Goal: Task Accomplishment & Management: Manage account settings

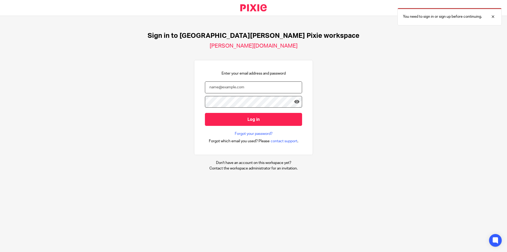
click at [240, 88] on input "email" at bounding box center [253, 87] width 97 height 12
type input "[PERSON_NAME][EMAIL_ADDRESS][DOMAIN_NAME]"
click at [294, 102] on icon at bounding box center [296, 101] width 5 height 5
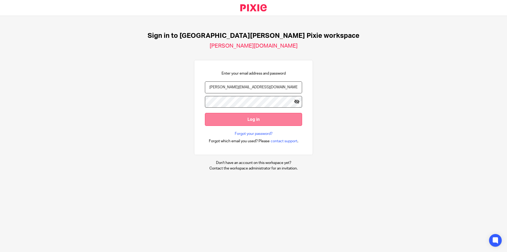
click at [259, 124] on input "Log in" at bounding box center [253, 119] width 97 height 13
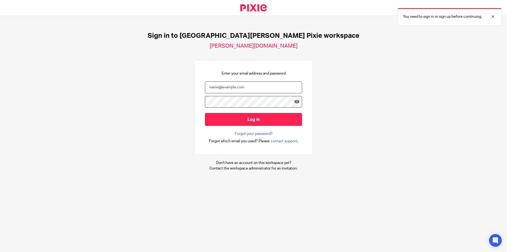
click at [234, 88] on input "email" at bounding box center [253, 87] width 97 height 12
type input "rachel@holdens-uk.co.uk"
click at [205, 113] on input "Log in" at bounding box center [253, 119] width 97 height 13
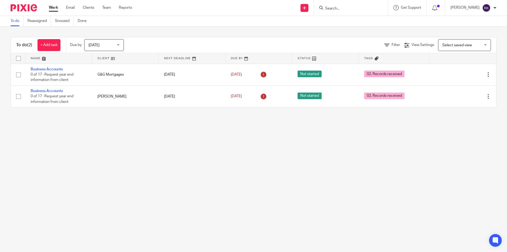
click at [335, 9] on input "Search" at bounding box center [349, 8] width 48 height 5
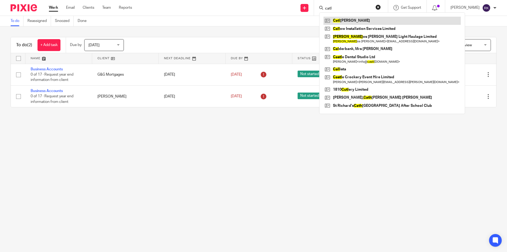
type input "catl"
click at [339, 22] on link at bounding box center [391, 21] width 137 height 8
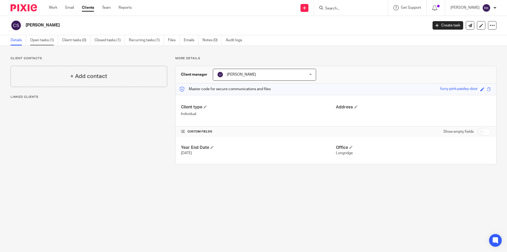
click at [43, 43] on link "Open tasks (1)" at bounding box center [44, 40] width 28 height 10
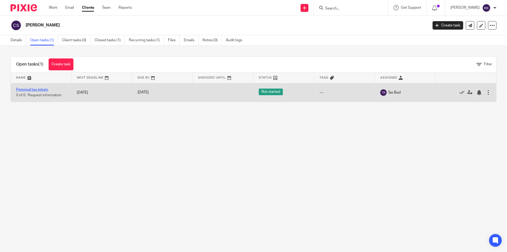
click at [35, 88] on link "Personal tax return" at bounding box center [32, 90] width 32 height 4
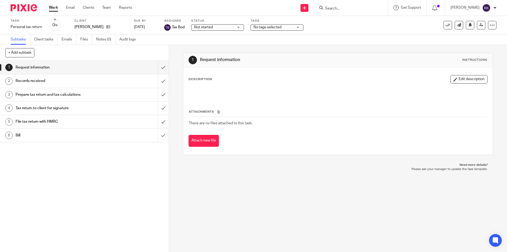
click at [270, 30] on span "No tags selected" at bounding box center [274, 28] width 40 height 6
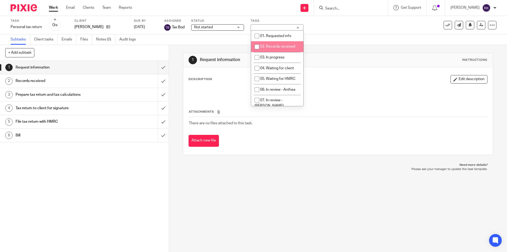
click at [270, 45] on span "02. Records received" at bounding box center [277, 47] width 35 height 4
checkbox input "true"
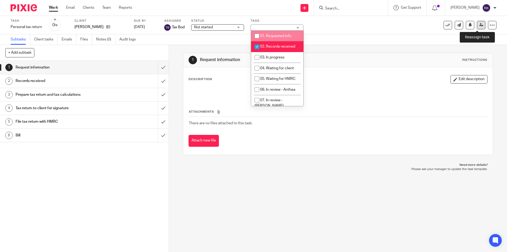
click at [479, 26] on icon at bounding box center [481, 25] width 4 height 4
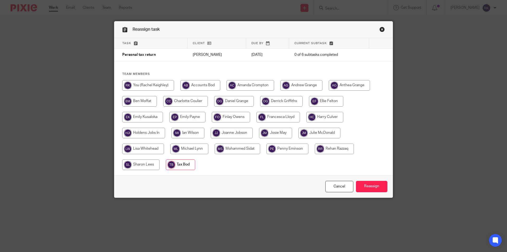
click at [141, 98] on input "radio" at bounding box center [139, 101] width 35 height 11
radio input "true"
click at [379, 185] on input "Reassign" at bounding box center [371, 186] width 31 height 11
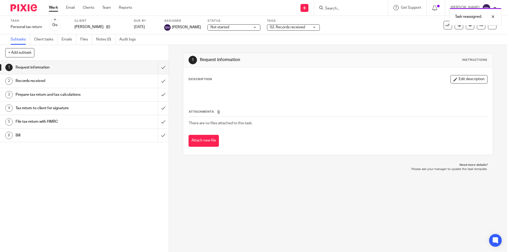
click at [336, 10] on div "Task reassigned." at bounding box center [378, 15] width 248 height 20
click at [336, 9] on div "Task reassigned." at bounding box center [378, 15] width 248 height 20
click at [336, 9] on input "Search" at bounding box center [349, 8] width 48 height 5
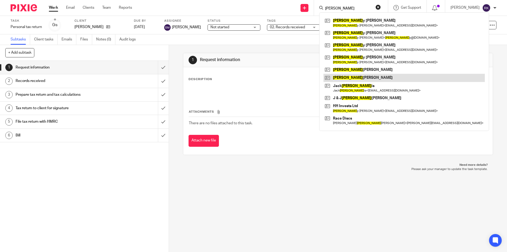
type input "harr"
click at [347, 79] on link at bounding box center [403, 78] width 161 height 8
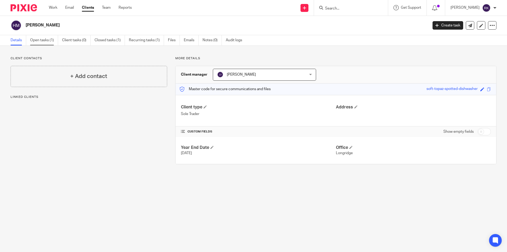
click at [42, 39] on link "Open tasks (1)" at bounding box center [44, 40] width 28 height 10
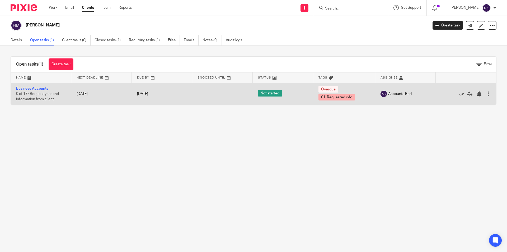
click at [25, 89] on link "Business Accounts" at bounding box center [32, 89] width 32 height 4
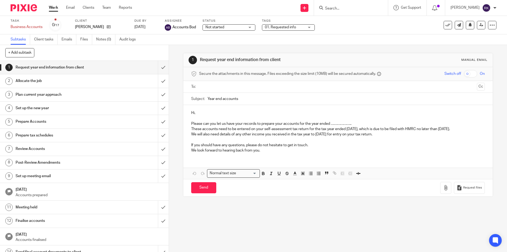
click at [276, 30] on span "01. Requested info" at bounding box center [285, 28] width 40 height 6
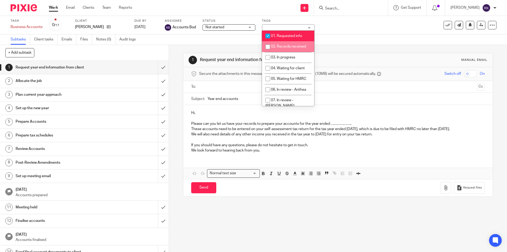
click at [275, 47] on span "02. Records received" at bounding box center [288, 47] width 35 height 4
checkbox input "true"
click at [277, 36] on span "01. Requested info" at bounding box center [286, 36] width 31 height 4
checkbox input "false"
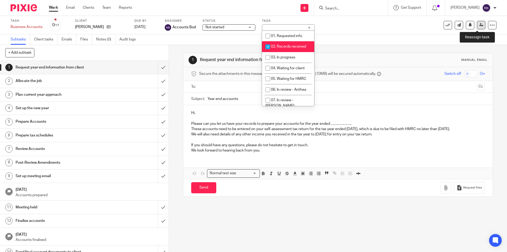
click at [479, 24] on icon at bounding box center [481, 25] width 4 height 4
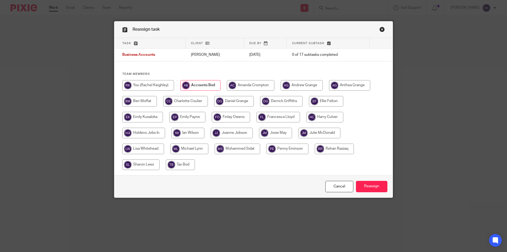
click at [158, 134] on input "radio" at bounding box center [143, 133] width 43 height 11
radio input "true"
click at [364, 189] on input "Reassign" at bounding box center [371, 186] width 31 height 11
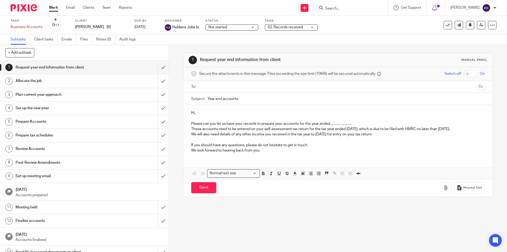
click at [57, 8] on link "Work" at bounding box center [53, 7] width 9 height 5
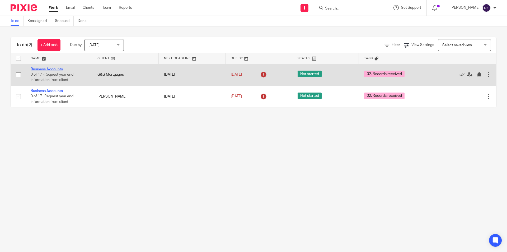
click at [46, 68] on link "Business Accounts" at bounding box center [47, 69] width 32 height 4
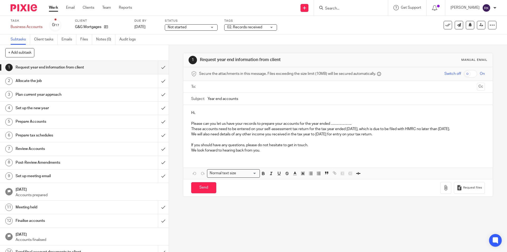
click at [248, 28] on span "02. Records received" at bounding box center [244, 27] width 35 height 4
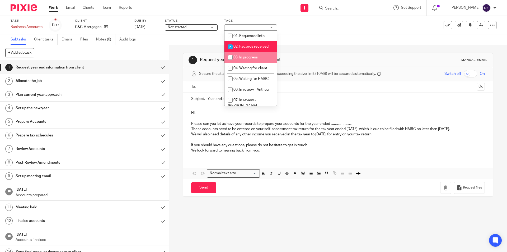
click at [246, 55] on li "03. In progress" at bounding box center [250, 57] width 52 height 11
checkbox input "true"
click at [247, 48] on span "02. Records received" at bounding box center [250, 47] width 35 height 4
checkbox input "false"
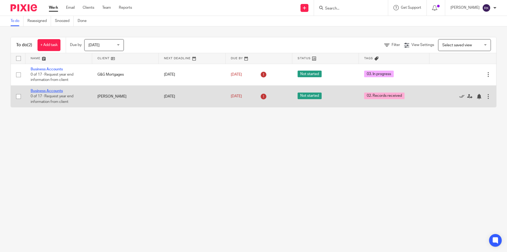
click at [40, 90] on link "Business Accounts" at bounding box center [47, 91] width 32 height 4
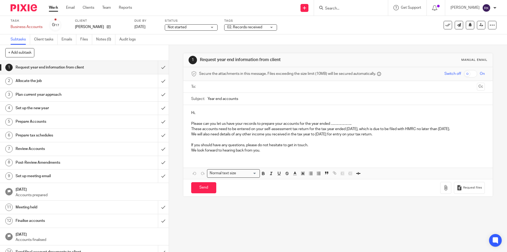
click at [247, 30] on span "02. Records received" at bounding box center [247, 28] width 40 height 6
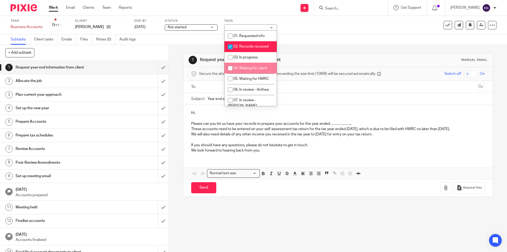
click at [246, 67] on span "04. Waiting for client" at bounding box center [250, 68] width 34 height 4
checkbox input "true"
click at [248, 45] on span "02. Records received" at bounding box center [250, 47] width 35 height 4
checkbox input "false"
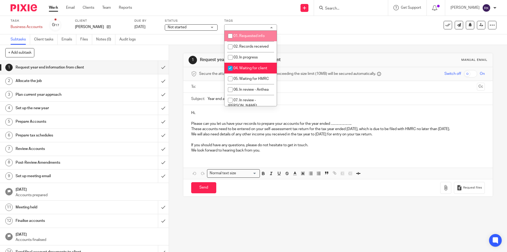
click at [208, 27] on div "Not started Not started" at bounding box center [191, 27] width 53 height 6
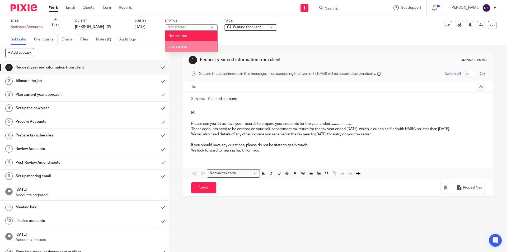
click at [203, 44] on li "In progress" at bounding box center [191, 46] width 52 height 11
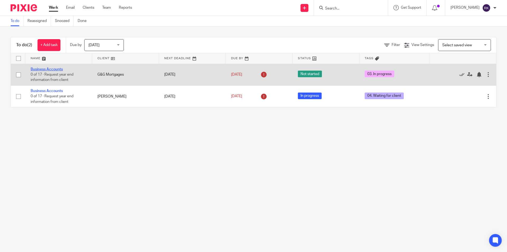
click at [59, 69] on link "Business Accounts" at bounding box center [47, 69] width 32 height 4
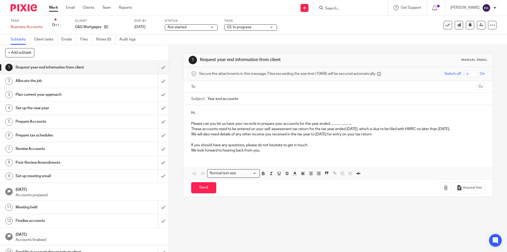
click at [195, 27] on span "Not started" at bounding box center [188, 28] width 40 height 6
click at [190, 45] on li "In progress" at bounding box center [191, 46] width 52 height 11
